Goal: Transaction & Acquisition: Purchase product/service

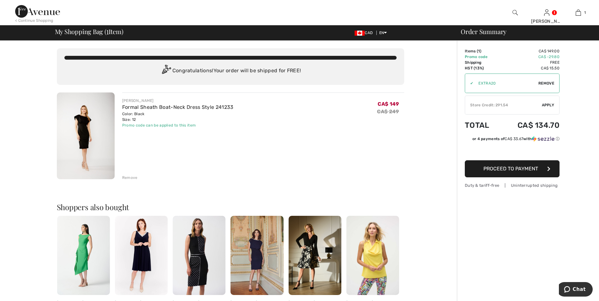
click at [513, 12] on img at bounding box center [514, 13] width 5 height 8
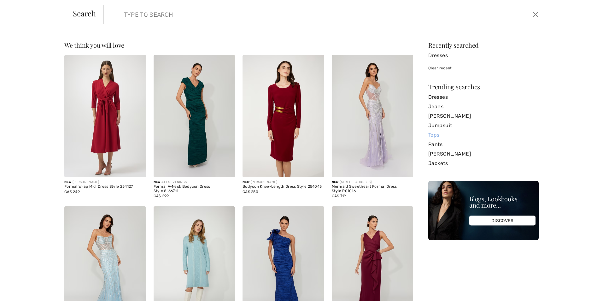
click at [432, 133] on link "Tops" at bounding box center [484, 134] width 110 height 9
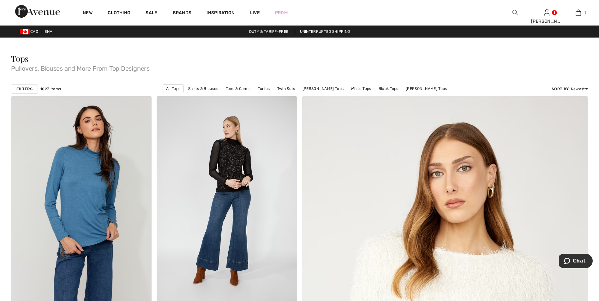
click at [28, 89] on strong "Filters" at bounding box center [24, 89] width 16 height 6
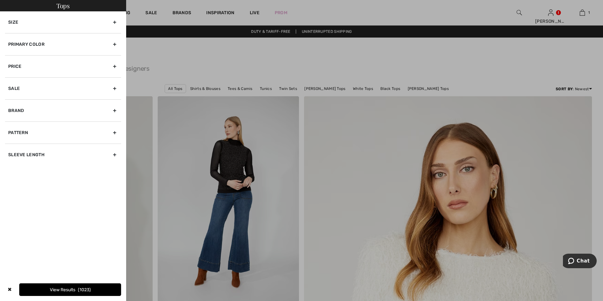
click at [116, 44] on div "Primary Color" at bounding box center [63, 44] width 116 height 22
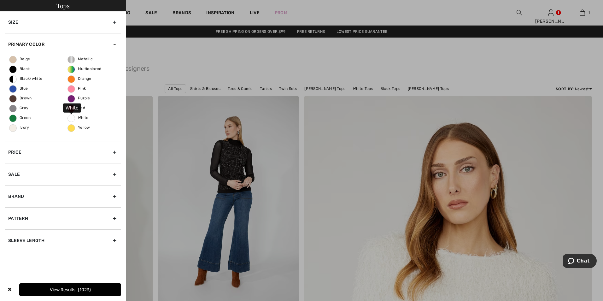
click at [71, 118] on span "White" at bounding box center [78, 117] width 21 height 4
click at [0, 0] on input "White" at bounding box center [0, 0] width 0 height 0
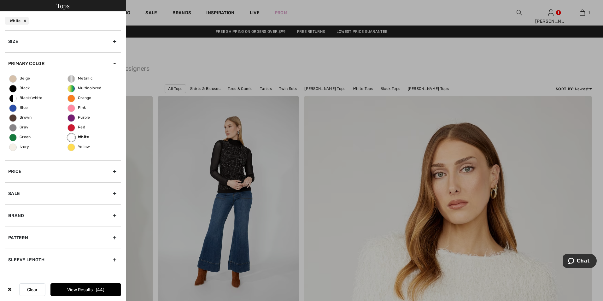
click at [101, 287] on span "44" at bounding box center [100, 289] width 9 height 5
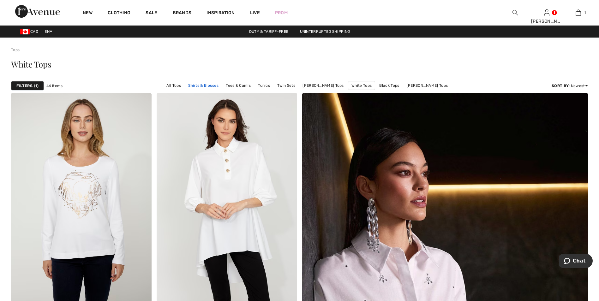
click at [208, 85] on link "Shirts & Blouses" at bounding box center [203, 85] width 37 height 8
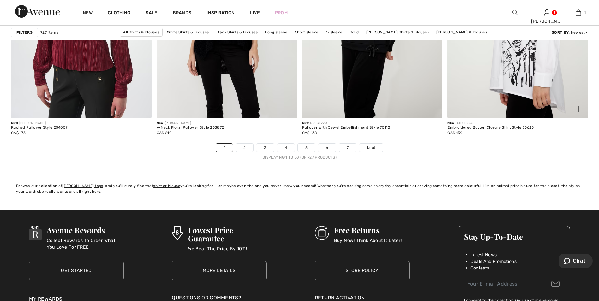
scroll to position [3660, 0]
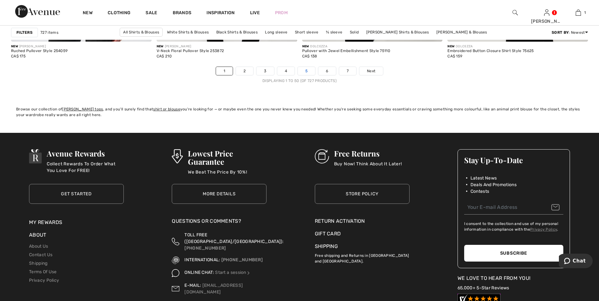
click at [302, 71] on link "5" at bounding box center [306, 71] width 17 height 8
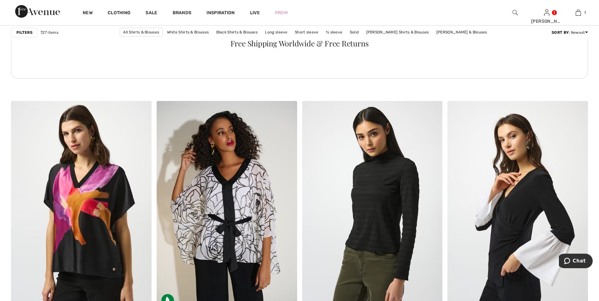
scroll to position [1041, 0]
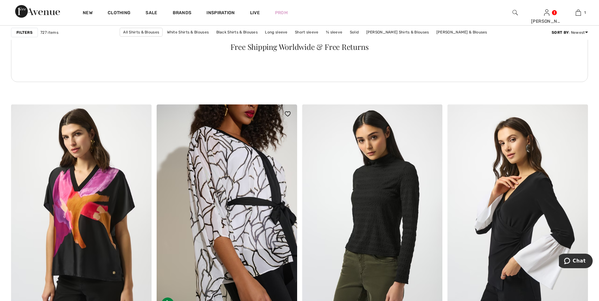
click at [245, 189] on img at bounding box center [227, 209] width 140 height 210
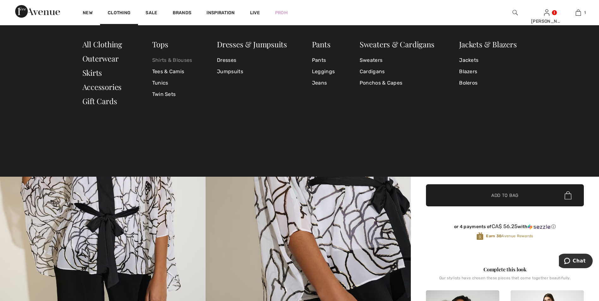
click link "Shirts & Blouses"
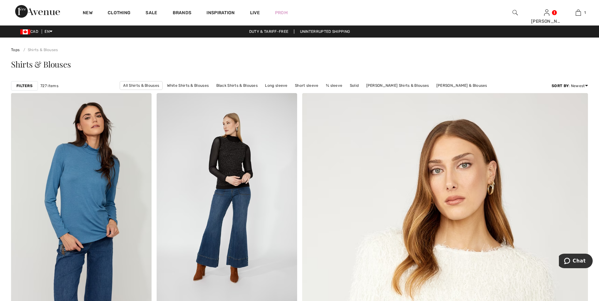
click at [25, 86] on strong "Filters" at bounding box center [24, 86] width 16 height 6
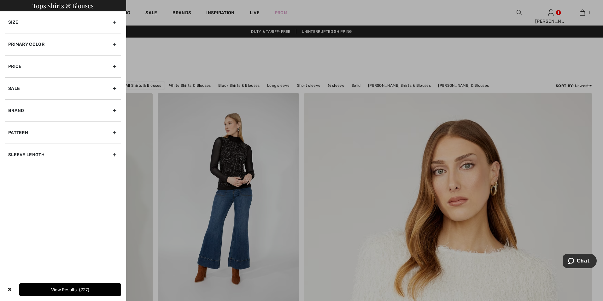
click at [116, 44] on div "Primary Color" at bounding box center [63, 44] width 116 height 22
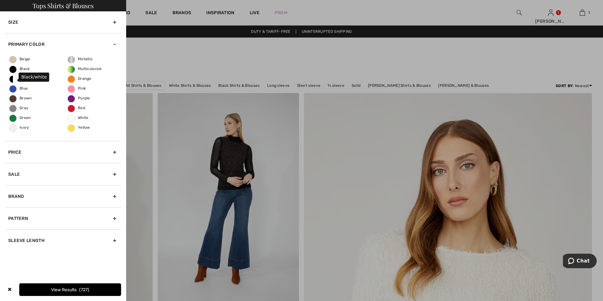
click at [13, 79] on span "Black/white" at bounding box center [25, 78] width 33 height 4
click at [0, 0] on input "Black/white" at bounding box center [0, 0] width 0 height 0
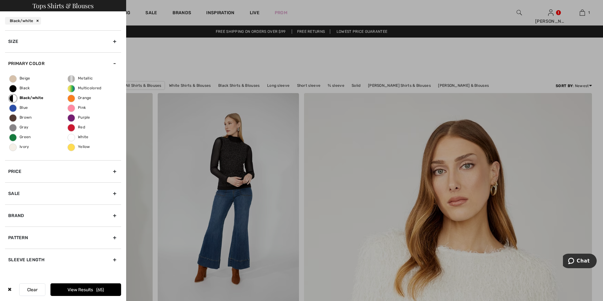
click at [78, 291] on button "View Results 65" at bounding box center [85, 289] width 71 height 13
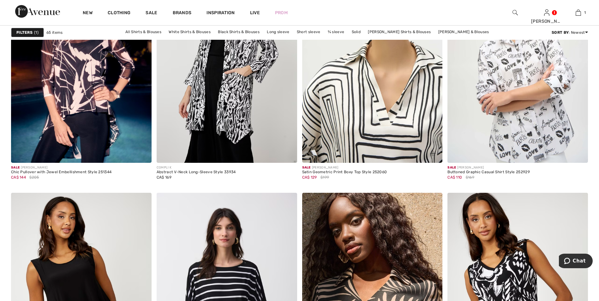
scroll to position [2493, 0]
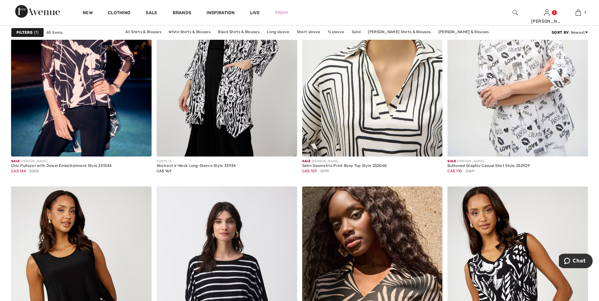
click at [388, 113] on img at bounding box center [372, 51] width 140 height 210
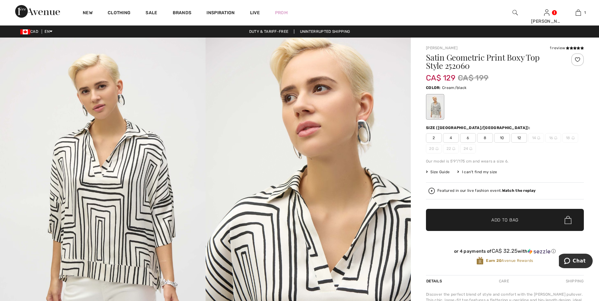
click at [518, 136] on span "12" at bounding box center [519, 137] width 16 height 9
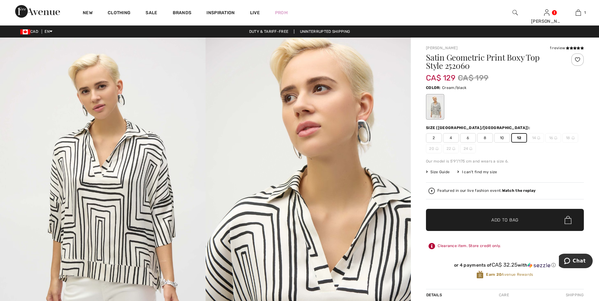
click at [509, 219] on span "Add to Bag" at bounding box center [504, 220] width 27 height 7
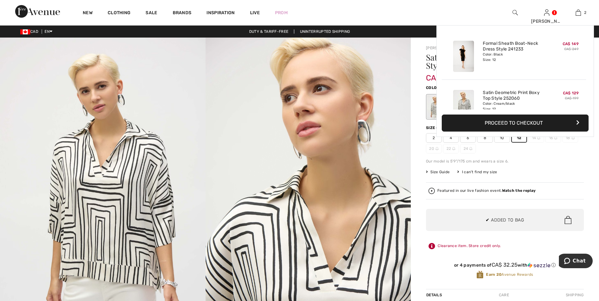
scroll to position [20, 0]
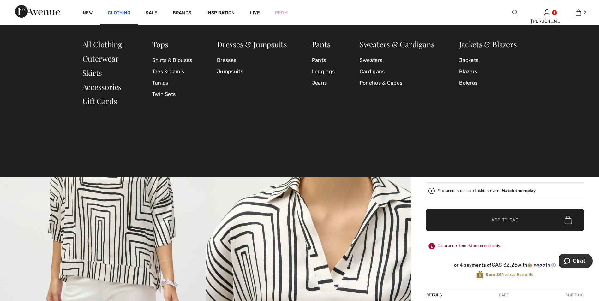
click at [120, 12] on link "Clothing" at bounding box center [119, 13] width 23 height 7
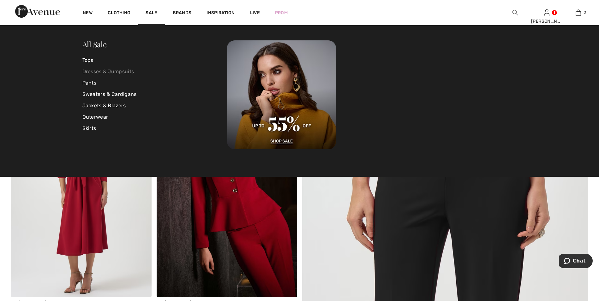
click at [116, 70] on link "Dresses & Jumpsuits" at bounding box center [154, 71] width 145 height 11
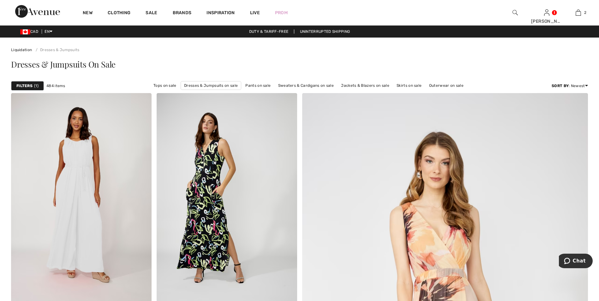
click at [27, 83] on strong "Filters" at bounding box center [24, 86] width 16 height 6
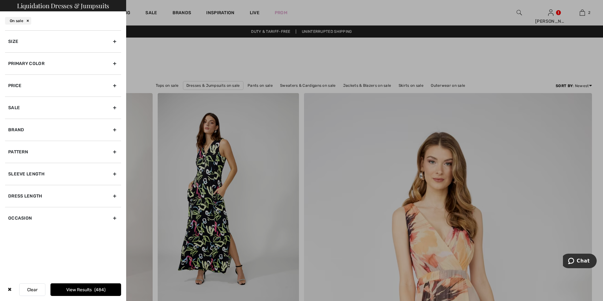
click at [114, 64] on div "Primary Color" at bounding box center [63, 63] width 116 height 22
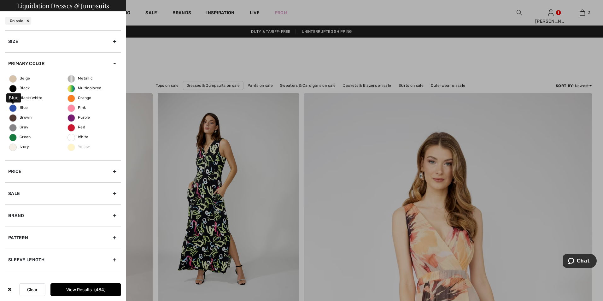
click at [15, 108] on span "Blue" at bounding box center [18, 107] width 18 height 4
click at [0, 0] on input "Blue" at bounding box center [0, 0] width 0 height 0
click at [103, 289] on span "197" at bounding box center [100, 289] width 10 height 5
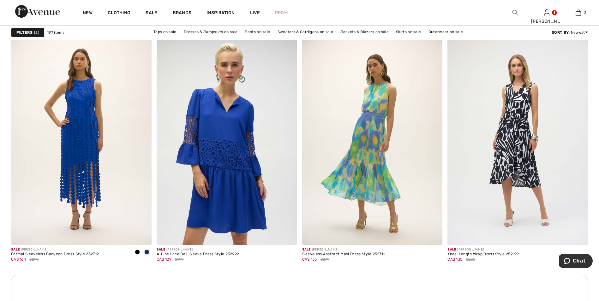
scroll to position [1605, 0]
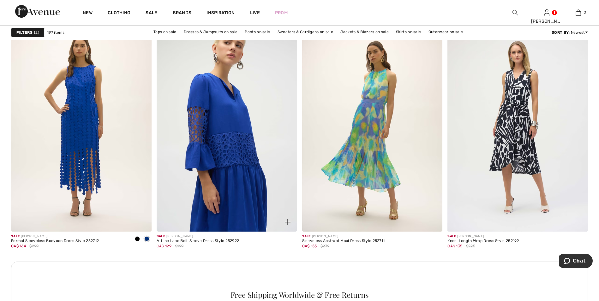
click at [255, 133] on img at bounding box center [227, 126] width 140 height 210
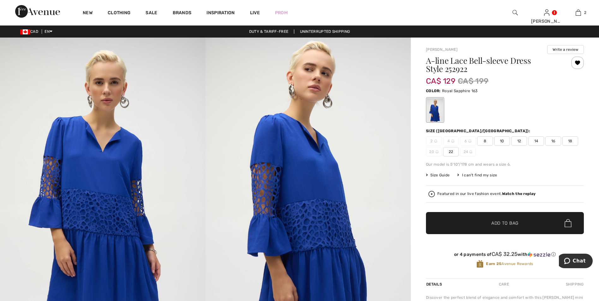
click at [523, 140] on span "12" at bounding box center [519, 140] width 16 height 9
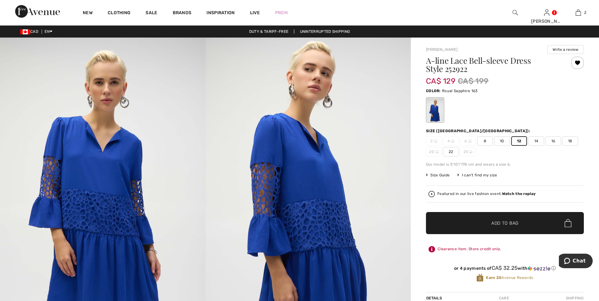
click at [512, 222] on span "Add to Bag" at bounding box center [504, 223] width 27 height 7
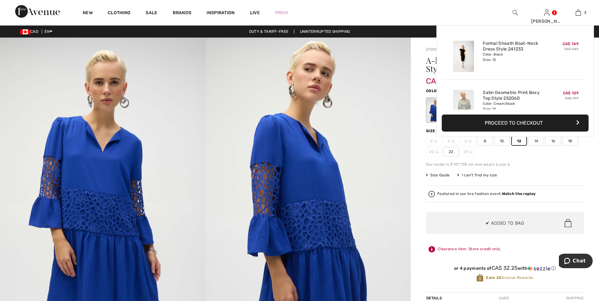
scroll to position [69, 0]
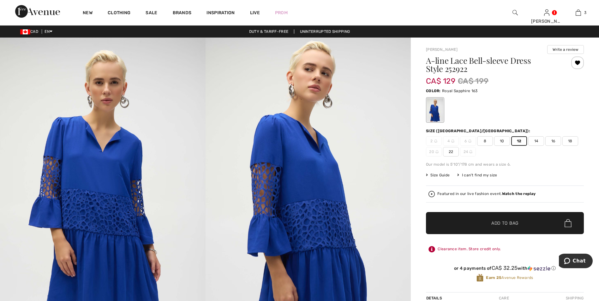
click at [508, 224] on span "Add to Bag" at bounding box center [504, 223] width 27 height 7
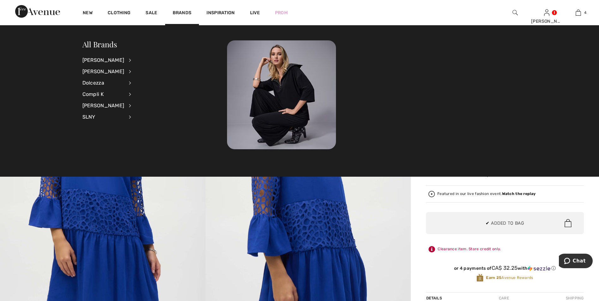
scroll to position [118, 0]
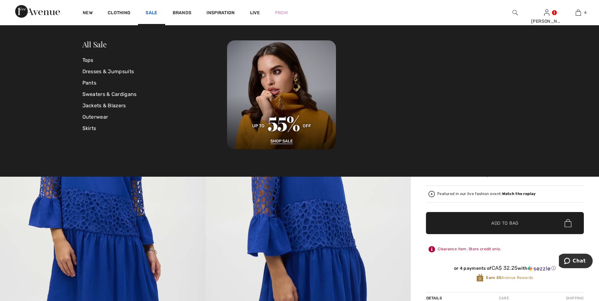
click at [149, 12] on link "Sale" at bounding box center [151, 13] width 12 height 7
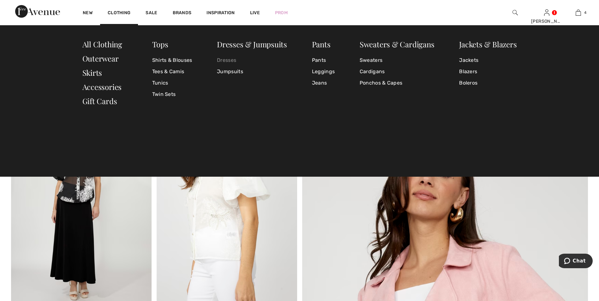
click at [227, 59] on link "Dresses" at bounding box center [252, 60] width 70 height 11
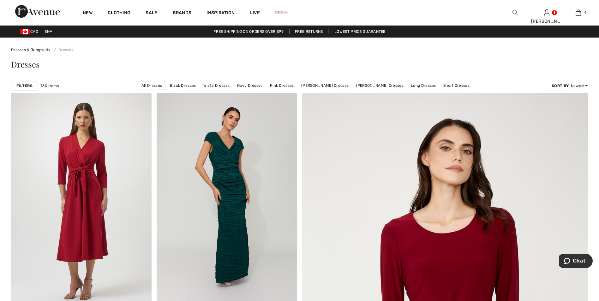
click at [27, 86] on strong "Filters" at bounding box center [24, 86] width 16 height 6
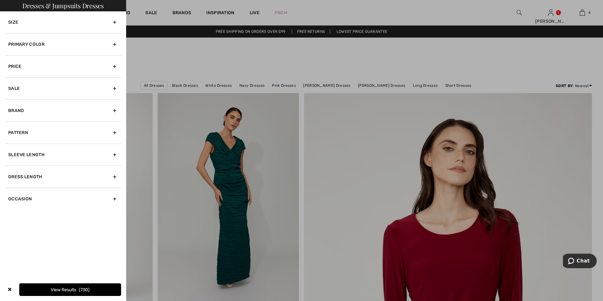
click at [113, 43] on div "Primary Color" at bounding box center [63, 44] width 116 height 22
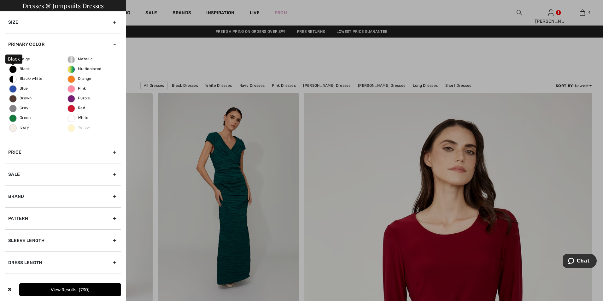
click at [14, 68] on span "Black" at bounding box center [19, 69] width 21 height 4
click at [0, 0] on input "Black" at bounding box center [0, 0] width 0 height 0
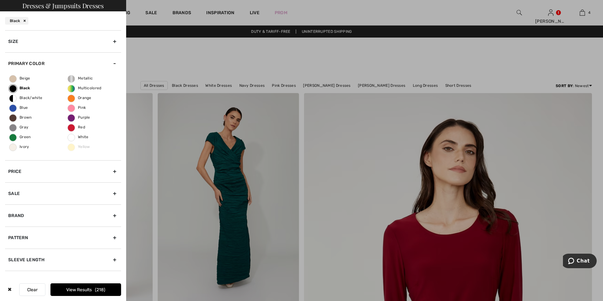
click at [85, 290] on button "View Results 218" at bounding box center [85, 289] width 71 height 13
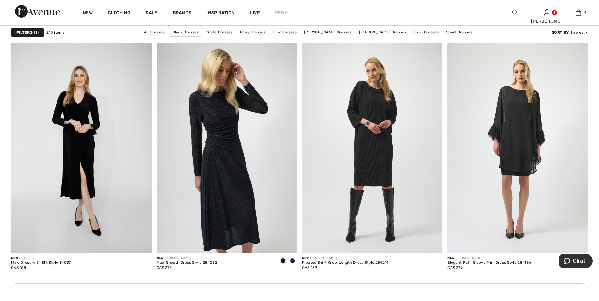
scroll to position [785, 0]
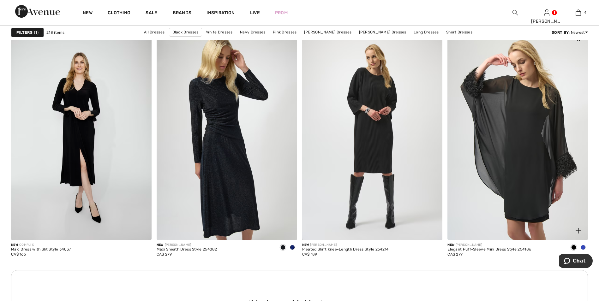
click at [532, 147] on img at bounding box center [517, 134] width 140 height 210
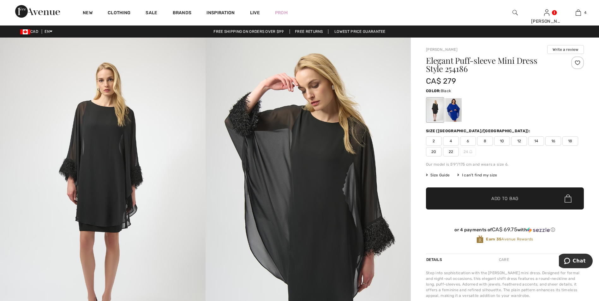
click at [520, 141] on span "12" at bounding box center [519, 140] width 16 height 9
click at [521, 197] on span "✔ Added to Bag Add to Bag" at bounding box center [505, 198] width 158 height 22
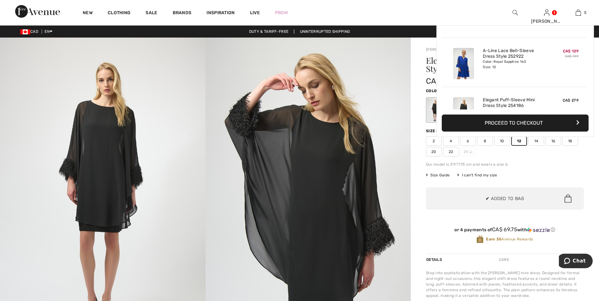
scroll to position [167, 0]
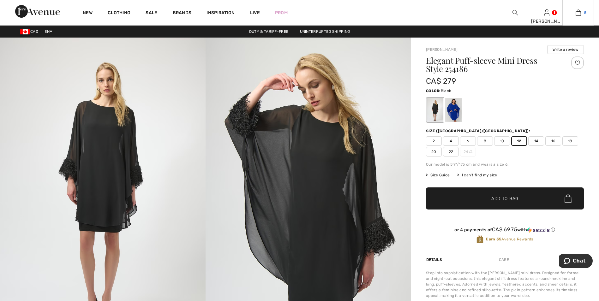
click at [578, 13] on img at bounding box center [577, 13] width 5 height 8
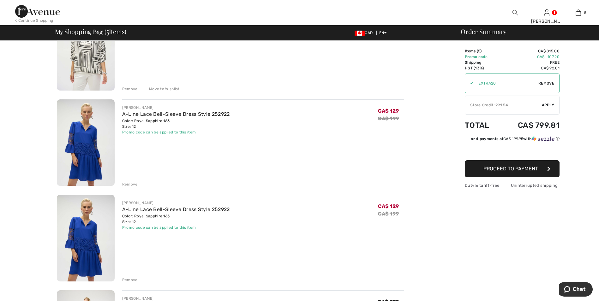
scroll to position [189, 0]
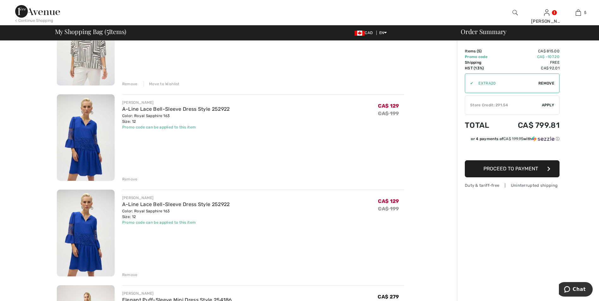
click at [128, 273] on div "Remove" at bounding box center [129, 275] width 15 height 6
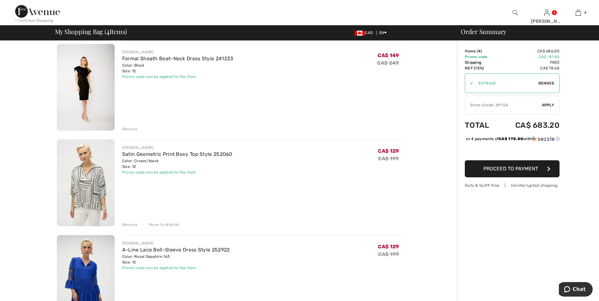
scroll to position [0, 0]
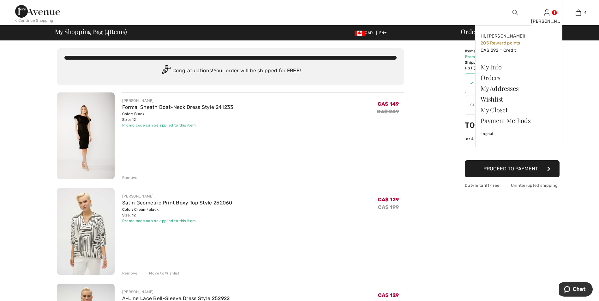
click at [549, 13] on link at bounding box center [546, 12] width 5 height 6
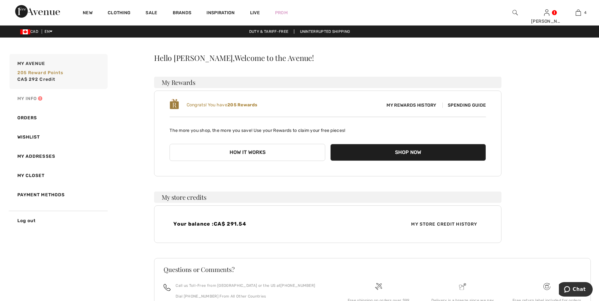
click at [32, 98] on link "My Info" at bounding box center [57, 98] width 99 height 19
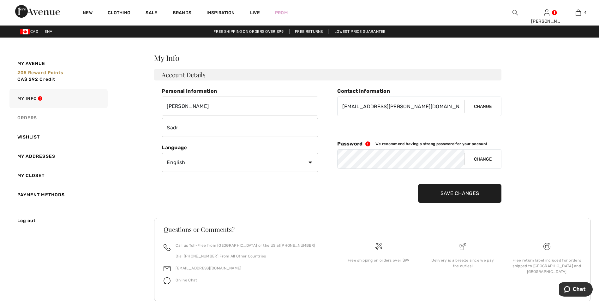
click at [27, 118] on link "Orders" at bounding box center [57, 117] width 99 height 19
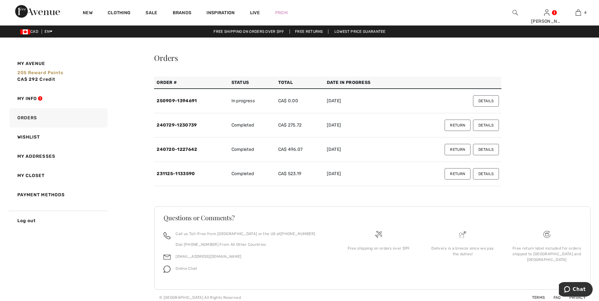
click at [486, 101] on button "Details" at bounding box center [486, 100] width 26 height 11
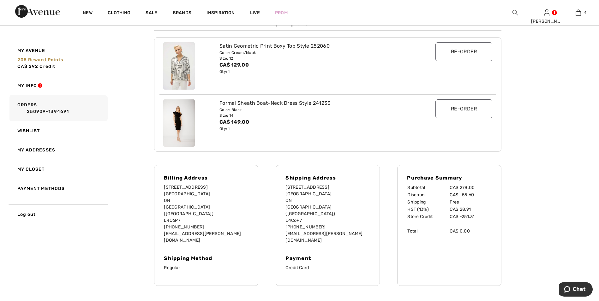
scroll to position [158, 0]
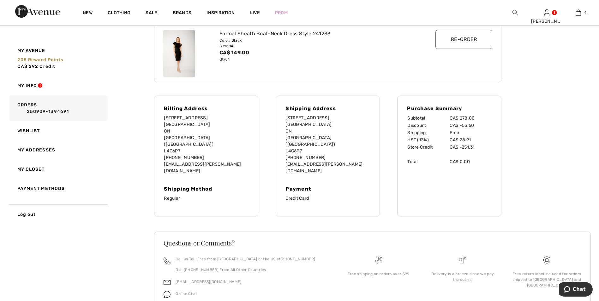
click at [59, 255] on div "My Avenue 205 Reward points CA$ 292 Credit My Info Orders 250909-1394691 Wishli…" at bounding box center [299, 113] width 583 height 436
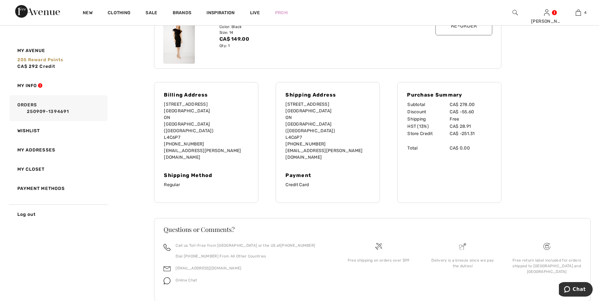
scroll to position [174, 0]
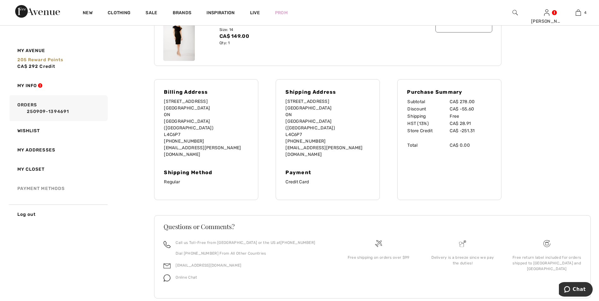
click at [53, 189] on link "Payment Methods" at bounding box center [57, 188] width 99 height 19
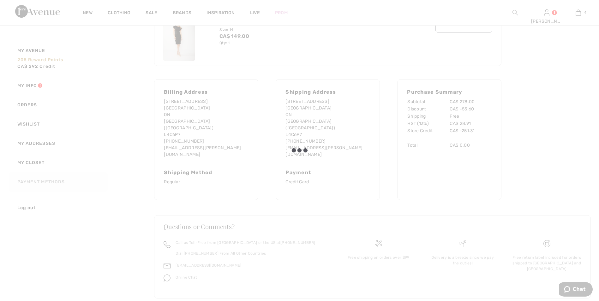
scroll to position [0, 0]
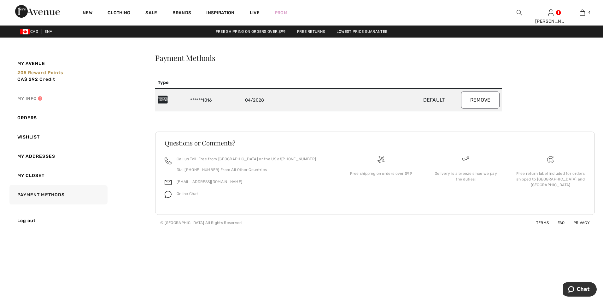
click at [27, 100] on link "My Info" at bounding box center [57, 98] width 99 height 19
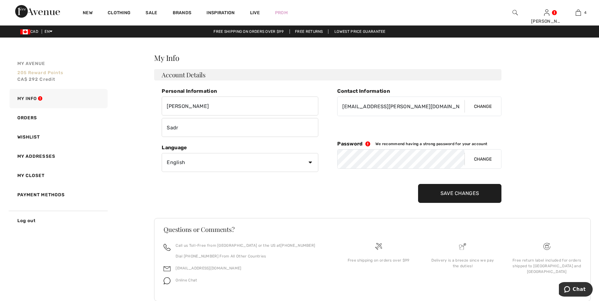
click at [39, 75] on link "My Avenue 205 Reward points CA$ 292 Credit" at bounding box center [57, 71] width 99 height 35
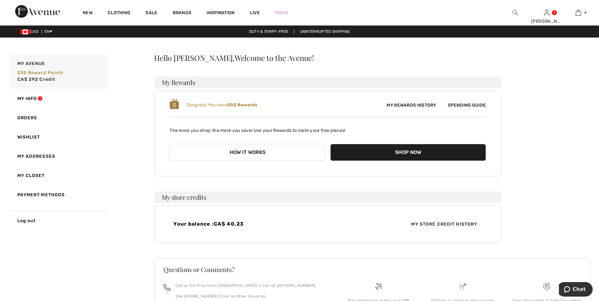
click at [28, 115] on link "Orders" at bounding box center [57, 117] width 99 height 19
click at [0, 0] on div at bounding box center [0, 0] width 0 height 0
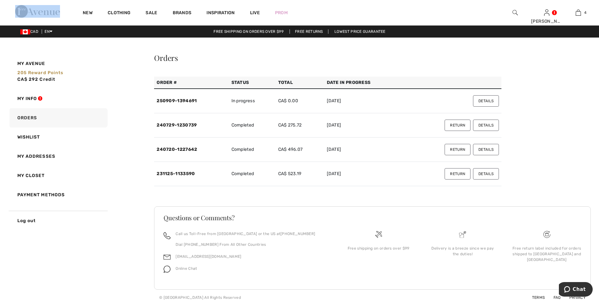
click at [486, 100] on button "Details" at bounding box center [486, 100] width 26 height 11
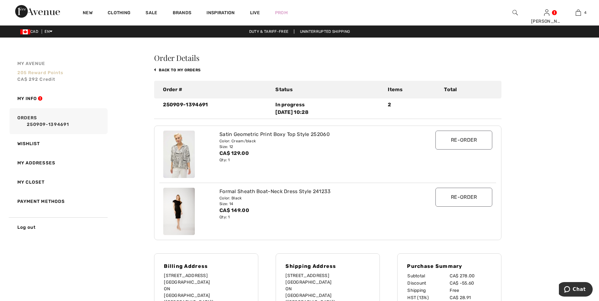
click at [32, 73] on span "205 Reward points" at bounding box center [40, 72] width 46 height 5
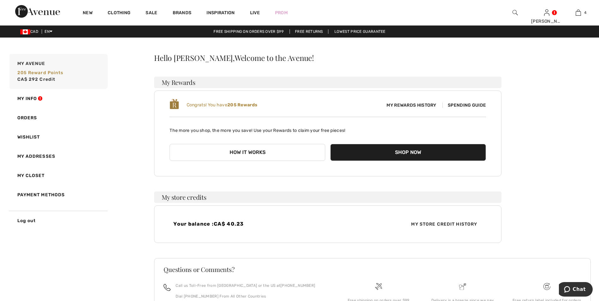
click at [452, 223] on span "My Store Credit History" at bounding box center [444, 224] width 76 height 7
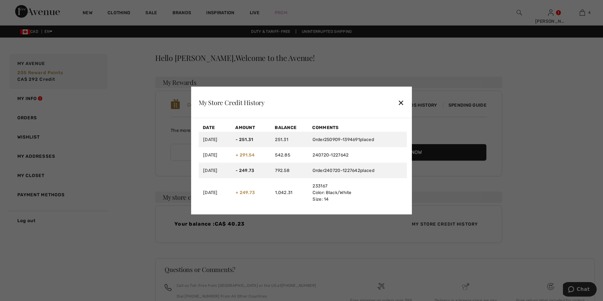
click at [400, 101] on div "✕" at bounding box center [401, 102] width 7 height 13
click at [400, 101] on div "Congrats! You have 205 Rewards My Rewards History Spending Guide" at bounding box center [329, 104] width 316 height 13
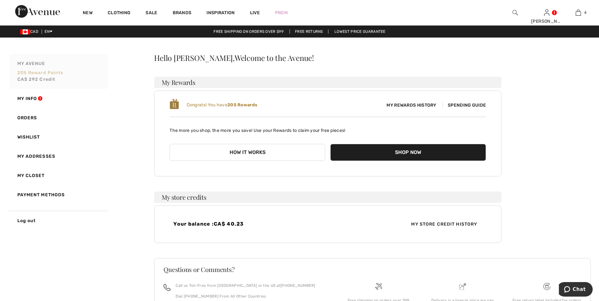
click at [32, 74] on span "205 Reward points" at bounding box center [40, 72] width 46 height 5
click at [422, 106] on span "My Rewards History" at bounding box center [411, 105] width 60 height 7
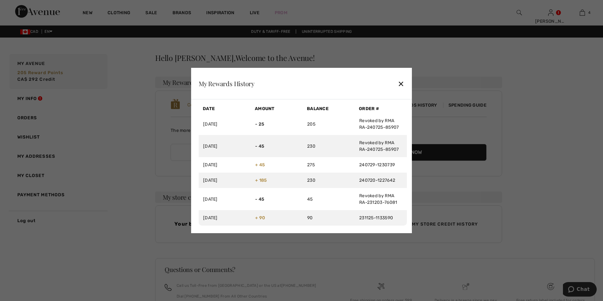
click at [402, 83] on div "✕" at bounding box center [401, 83] width 7 height 13
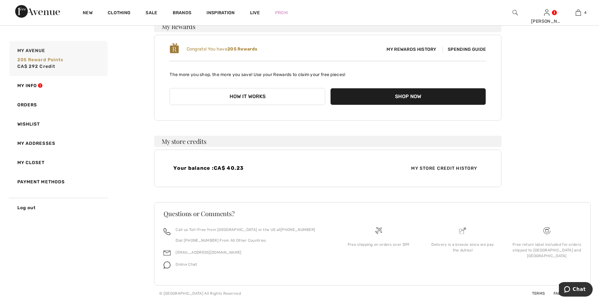
scroll to position [56, 0]
click at [452, 168] on span "My Store Credit History" at bounding box center [444, 168] width 76 height 7
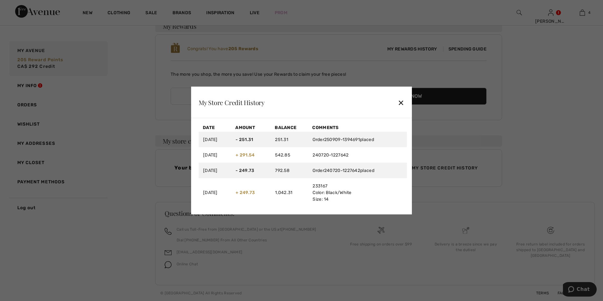
click at [401, 102] on div "✕" at bounding box center [401, 102] width 7 height 13
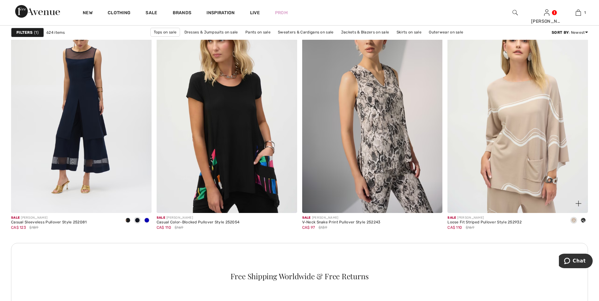
scroll to position [2668, 0]
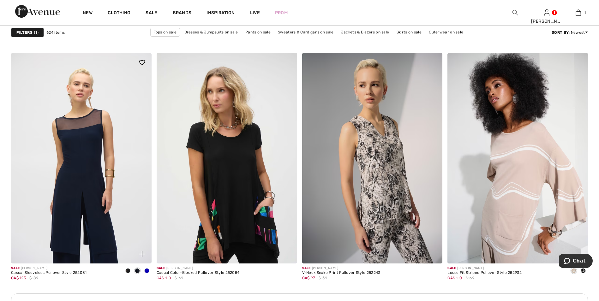
click at [88, 181] on img at bounding box center [81, 158] width 140 height 210
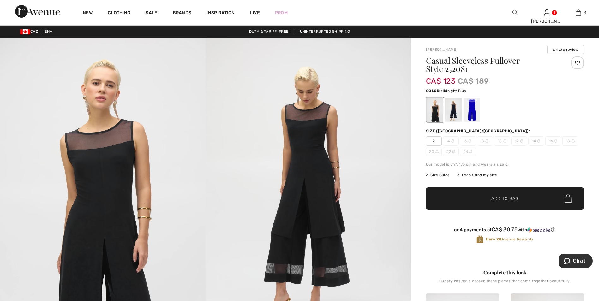
click at [452, 111] on div at bounding box center [453, 110] width 16 height 24
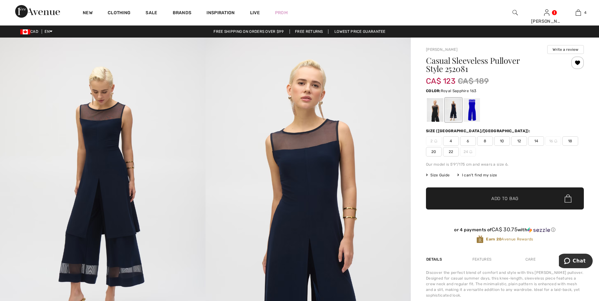
click at [469, 112] on div at bounding box center [471, 110] width 16 height 24
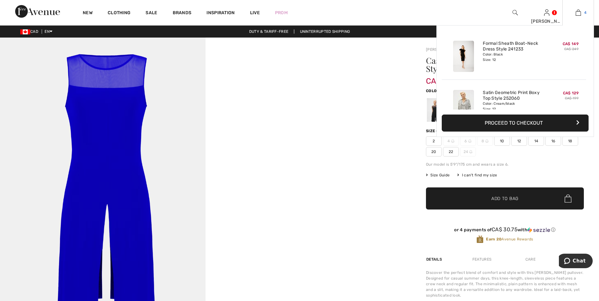
click at [577, 15] on img at bounding box center [577, 13] width 5 height 8
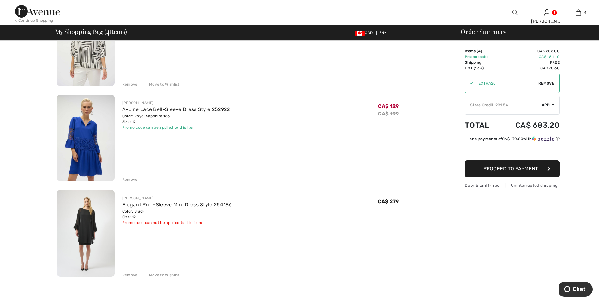
scroll to position [189, 0]
click at [167, 275] on div "Move to Wishlist" at bounding box center [162, 275] width 36 height 6
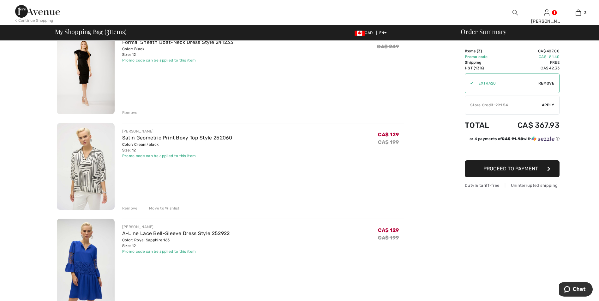
scroll to position [0, 0]
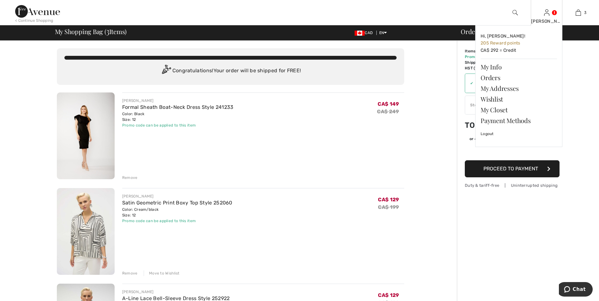
click at [547, 13] on img at bounding box center [546, 13] width 5 height 8
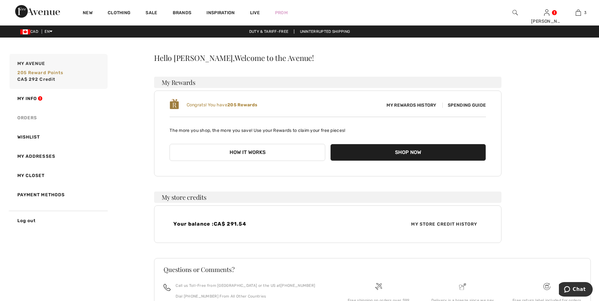
click at [27, 115] on link "Orders" at bounding box center [57, 117] width 99 height 19
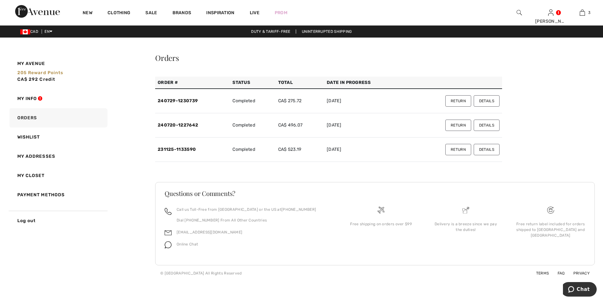
click at [490, 102] on button "Details" at bounding box center [487, 100] width 26 height 11
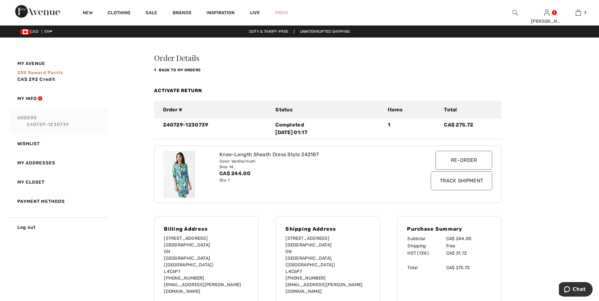
click at [30, 117] on link "Orders 240729-1230739" at bounding box center [57, 121] width 99 height 26
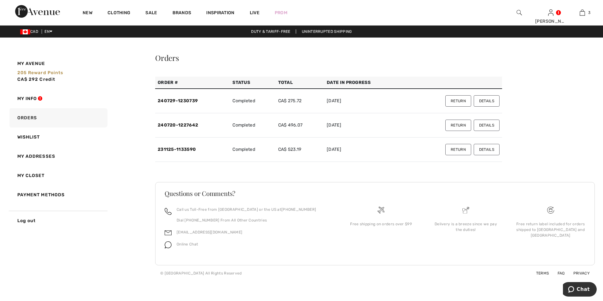
click at [487, 127] on button "Details" at bounding box center [487, 125] width 26 height 11
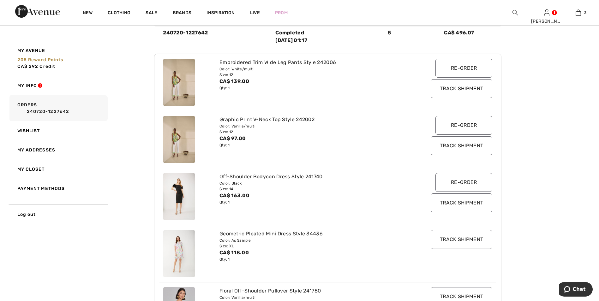
scroll to position [126, 0]
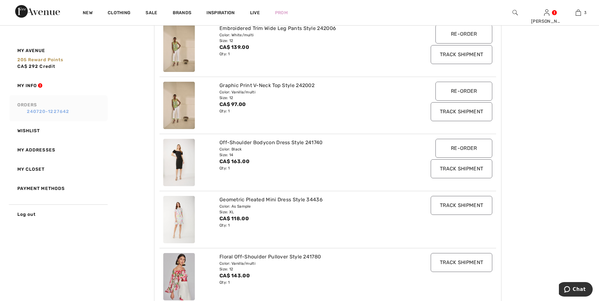
click at [37, 111] on link "240720-1227642" at bounding box center [61, 111] width 88 height 7
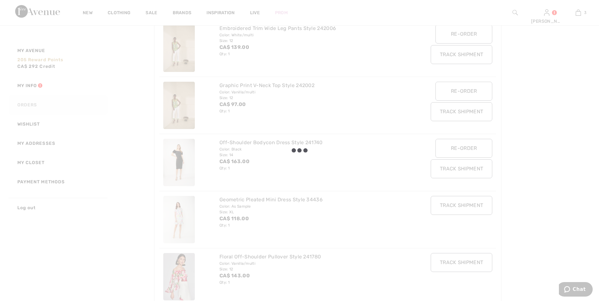
scroll to position [0, 0]
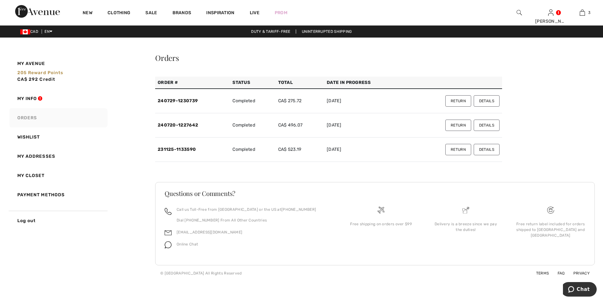
click at [489, 148] on button "Details" at bounding box center [487, 149] width 26 height 11
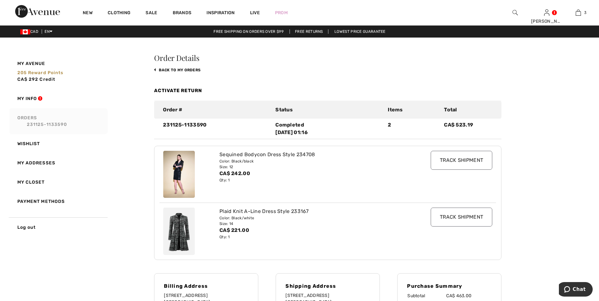
click at [179, 176] on img at bounding box center [179, 174] width 32 height 47
click at [28, 119] on link "Orders 231125-1133590" at bounding box center [57, 121] width 99 height 26
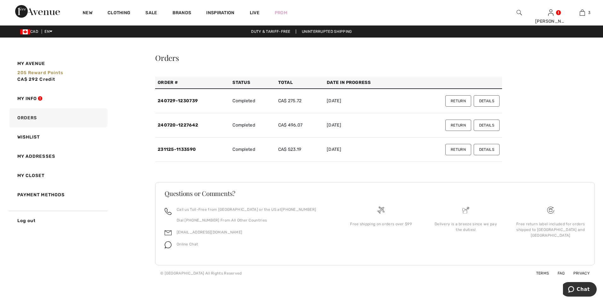
click at [223, 102] on td "240729-1230739" at bounding box center [192, 101] width 75 height 25
click at [483, 101] on button "Details" at bounding box center [487, 100] width 26 height 11
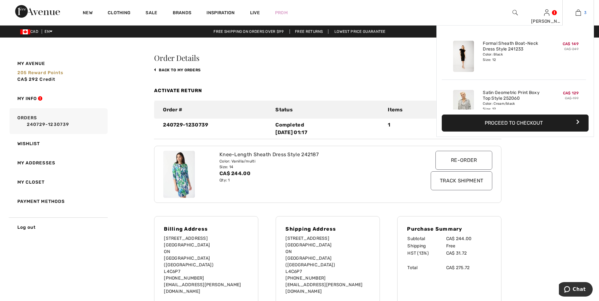
click at [579, 11] on img at bounding box center [577, 13] width 5 height 8
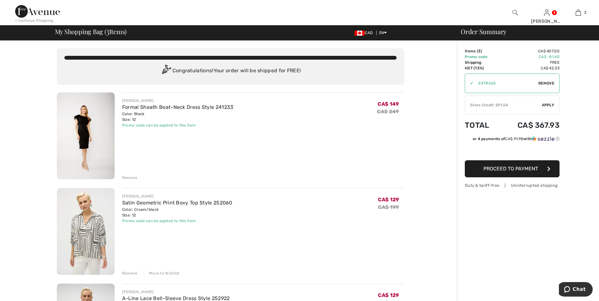
click at [92, 118] on img at bounding box center [86, 135] width 58 height 87
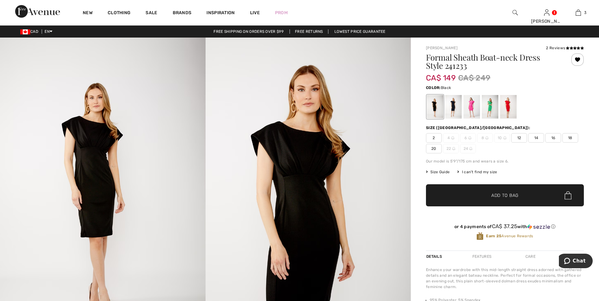
click at [536, 137] on span "14" at bounding box center [536, 137] width 16 height 9
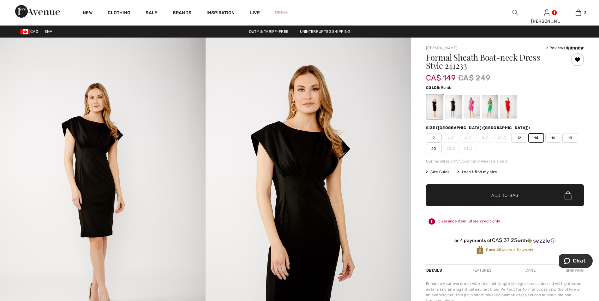
click at [481, 195] on span "✔ Added to Bag" at bounding box center [495, 195] width 38 height 7
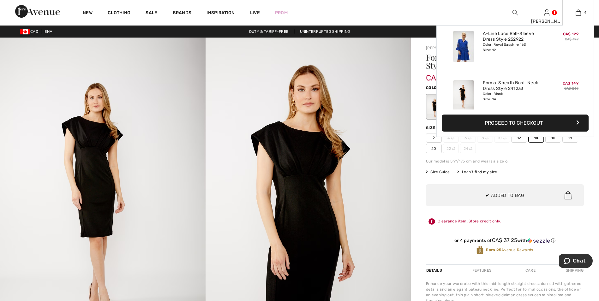
scroll to position [118, 0]
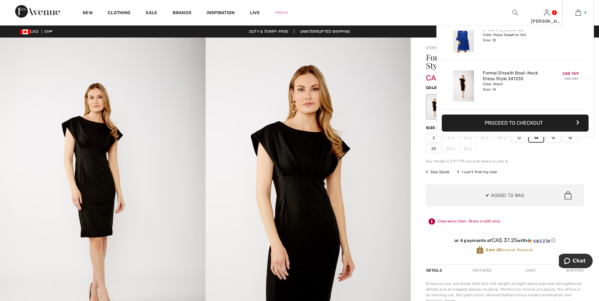
click at [578, 12] on img at bounding box center [577, 13] width 5 height 8
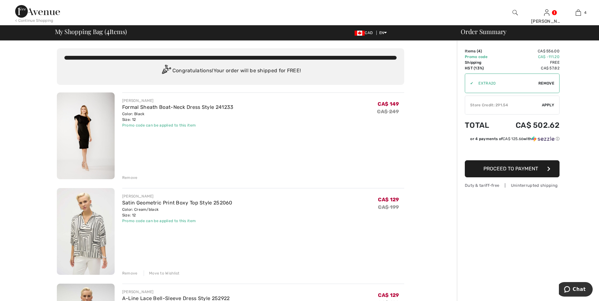
click at [129, 177] on div "Remove" at bounding box center [129, 178] width 15 height 6
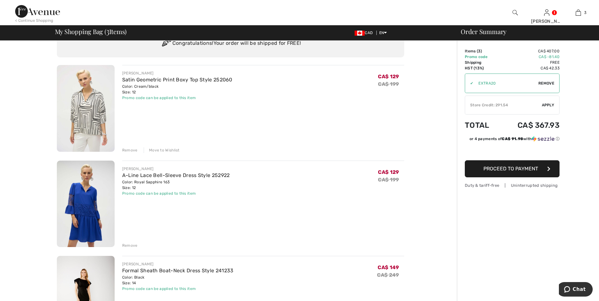
scroll to position [95, 0]
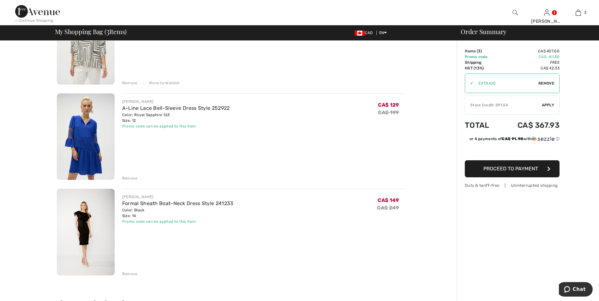
drag, startPoint x: 78, startPoint y: 130, endPoint x: 97, endPoint y: 139, distance: 20.9
click at [78, 130] on img at bounding box center [86, 136] width 58 height 87
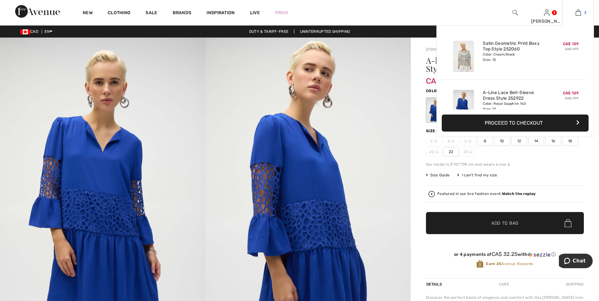
click at [578, 12] on img at bounding box center [577, 13] width 5 height 8
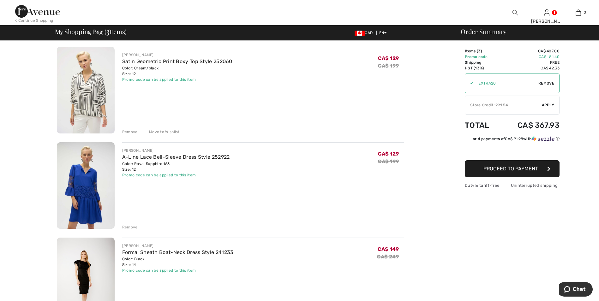
scroll to position [41, 0]
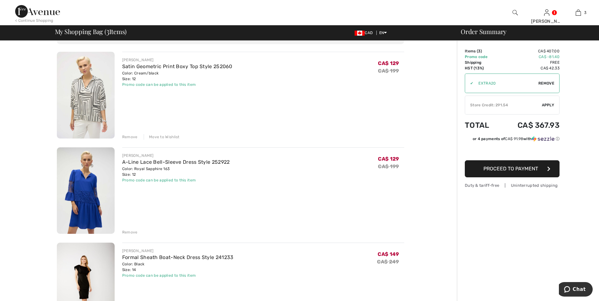
click at [128, 233] on div "Remove" at bounding box center [129, 232] width 15 height 6
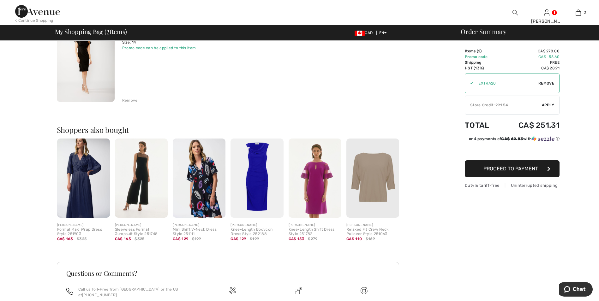
scroll to position [170, 0]
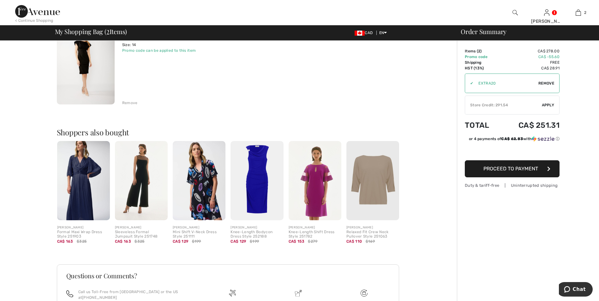
click at [515, 169] on span "Proceed to Payment" at bounding box center [510, 169] width 55 height 6
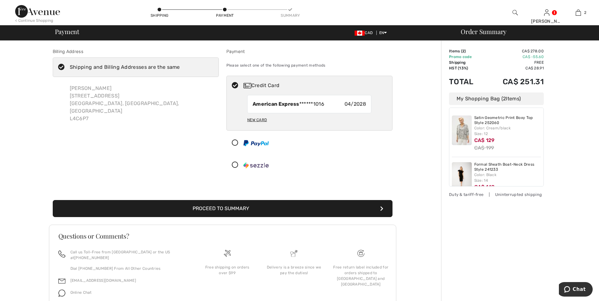
click at [305, 208] on button "Proceed to Summary" at bounding box center [223, 208] width 340 height 17
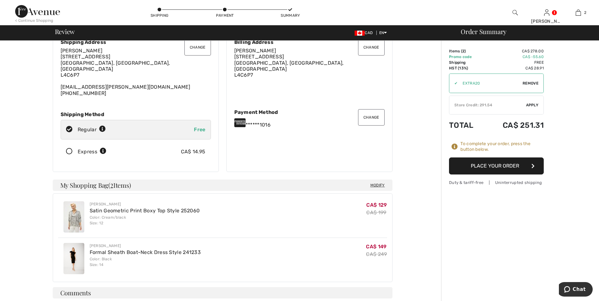
scroll to position [26, 0]
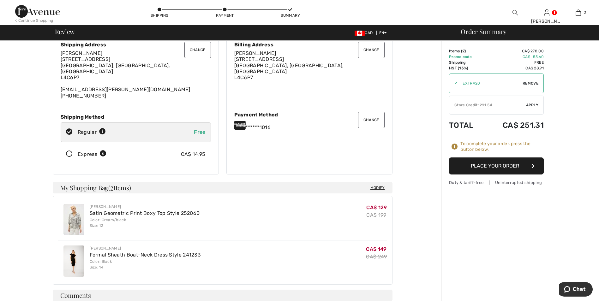
click at [501, 167] on button "Place Your Order" at bounding box center [496, 165] width 95 height 17
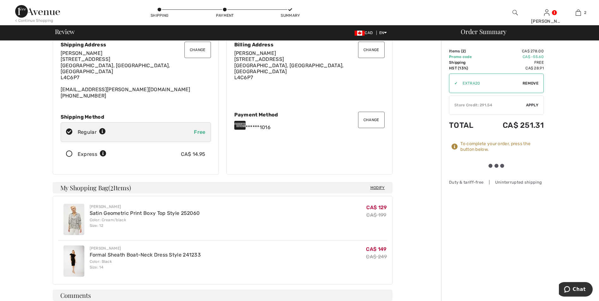
click at [535, 105] on span "Apply" at bounding box center [532, 105] width 13 height 6
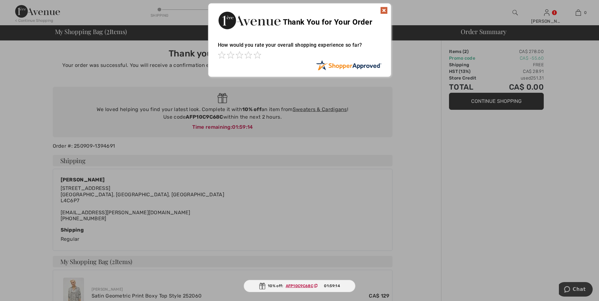
click at [383, 9] on img at bounding box center [384, 11] width 8 height 8
